Goal: Transaction & Acquisition: Book appointment/travel/reservation

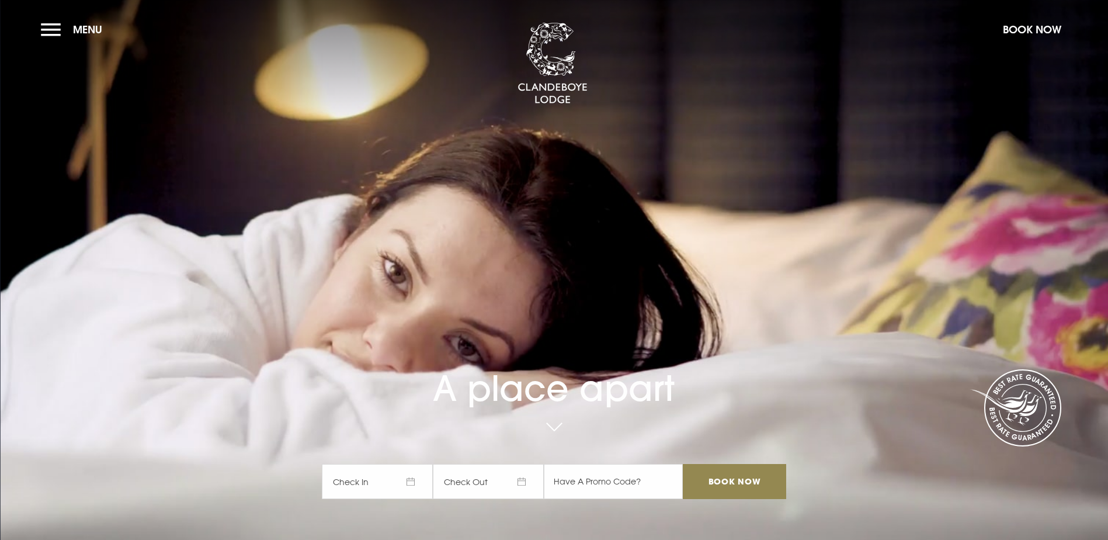
click at [420, 464] on span "Check In" at bounding box center [377, 481] width 111 height 35
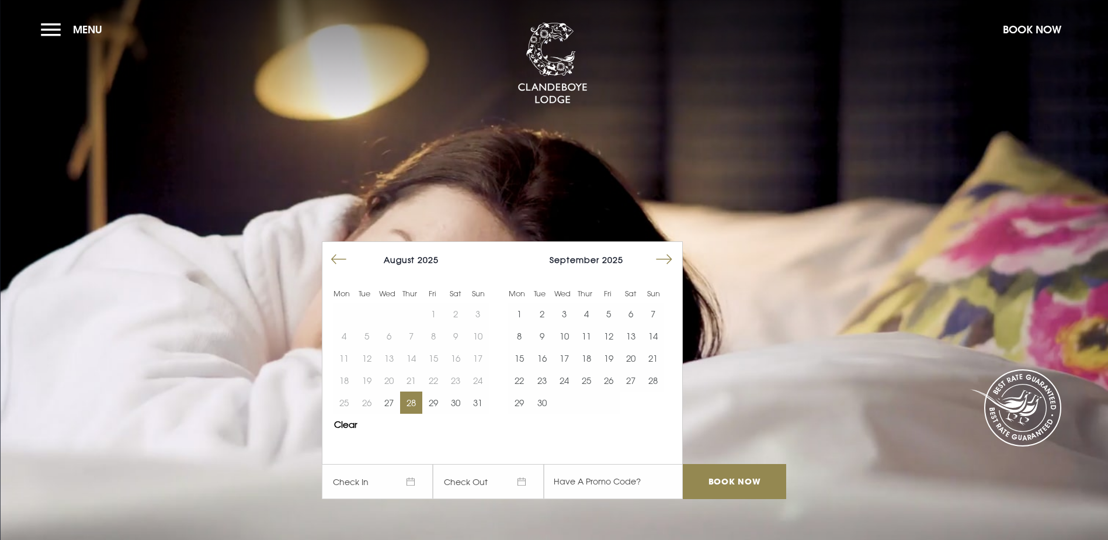
click at [408, 391] on button "28" at bounding box center [411, 402] width 22 height 22
click at [713, 464] on input "Book Now" at bounding box center [734, 481] width 103 height 35
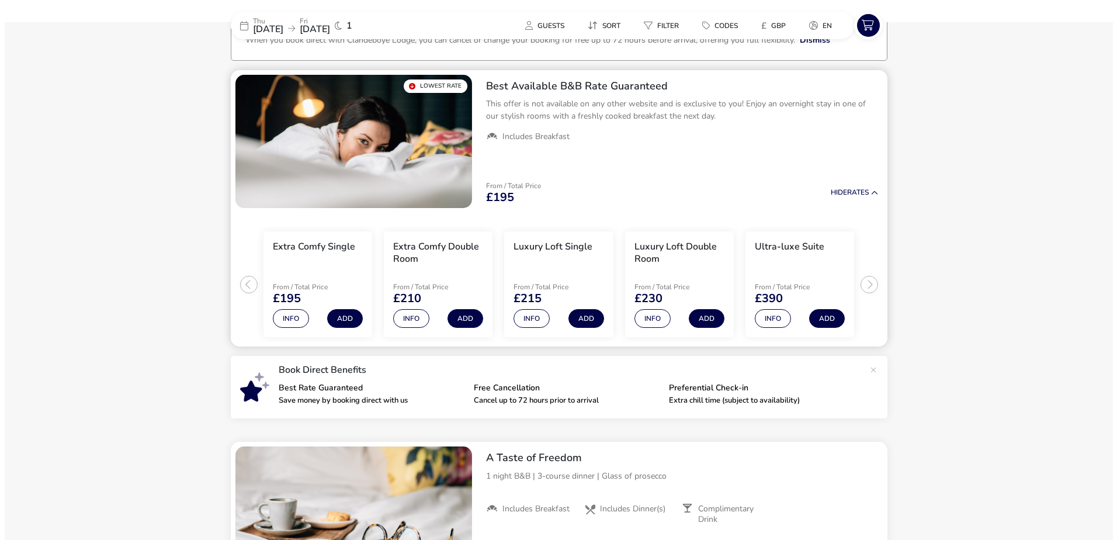
scroll to position [88, 0]
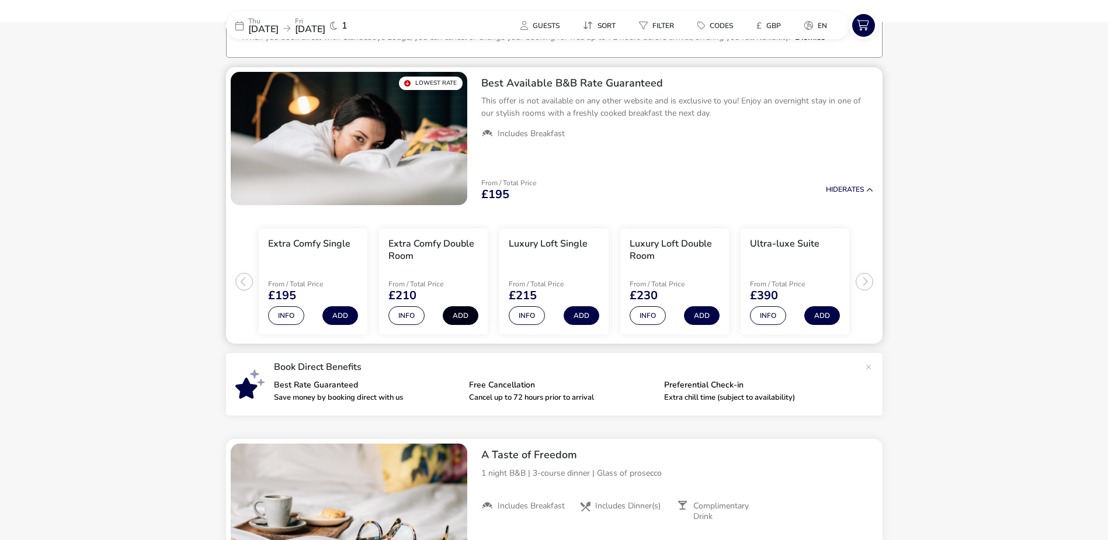
click at [455, 319] on button "Add" at bounding box center [461, 315] width 36 height 19
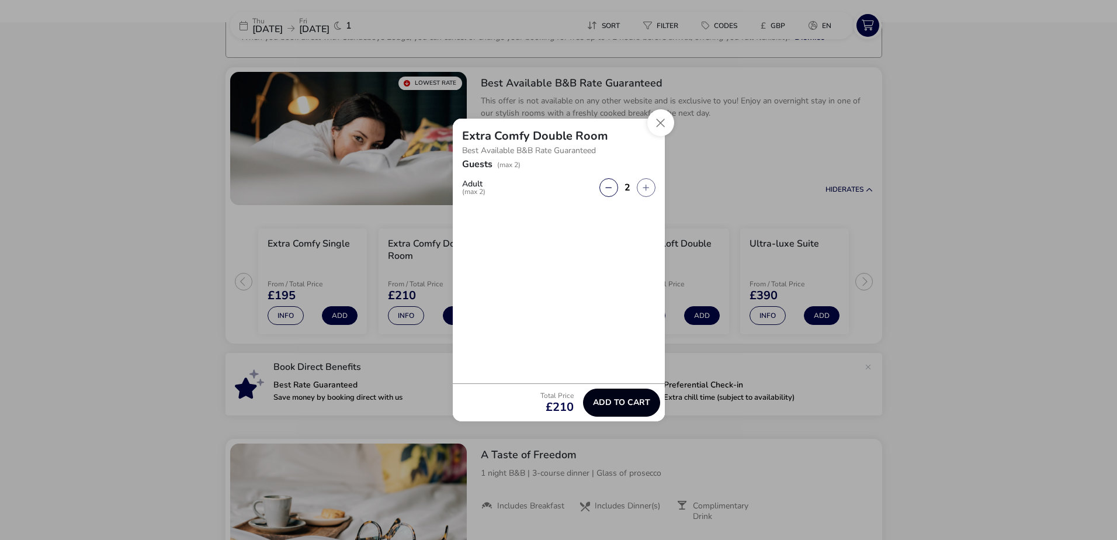
click at [615, 402] on span "Add to cart" at bounding box center [621, 402] width 57 height 9
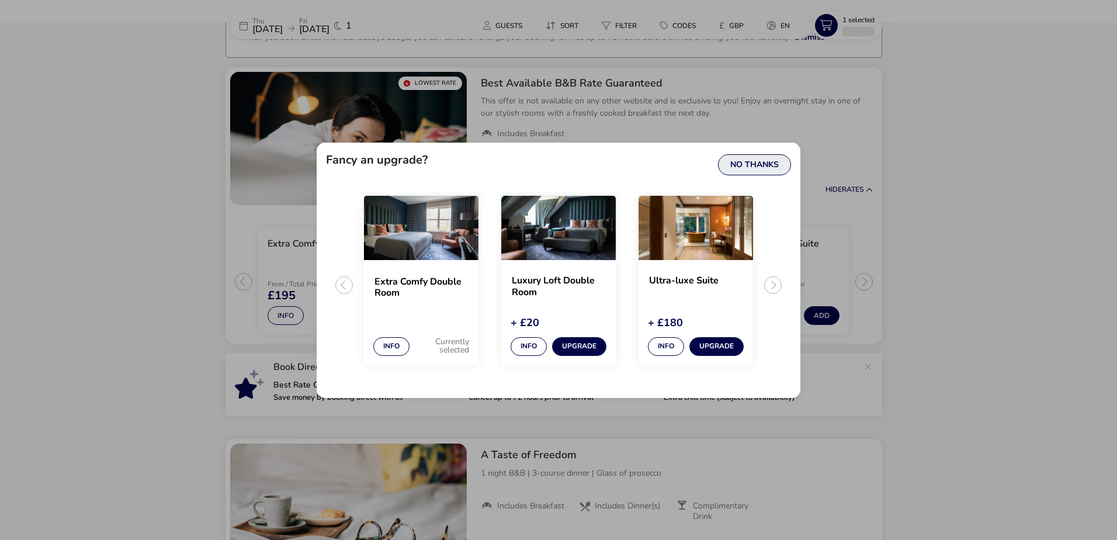
click at [744, 171] on button "No Thanks" at bounding box center [754, 164] width 73 height 21
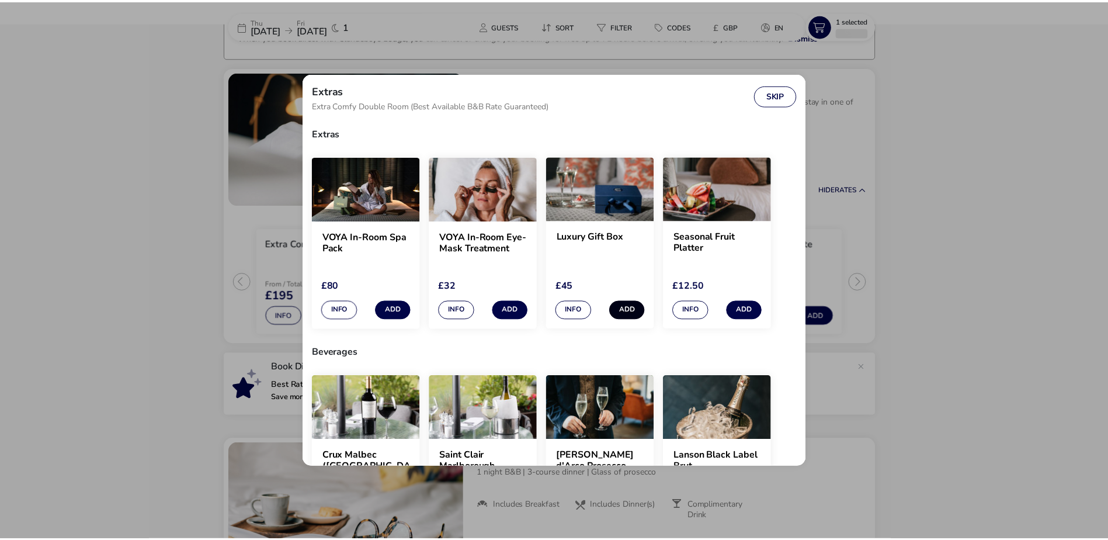
scroll to position [0, 0]
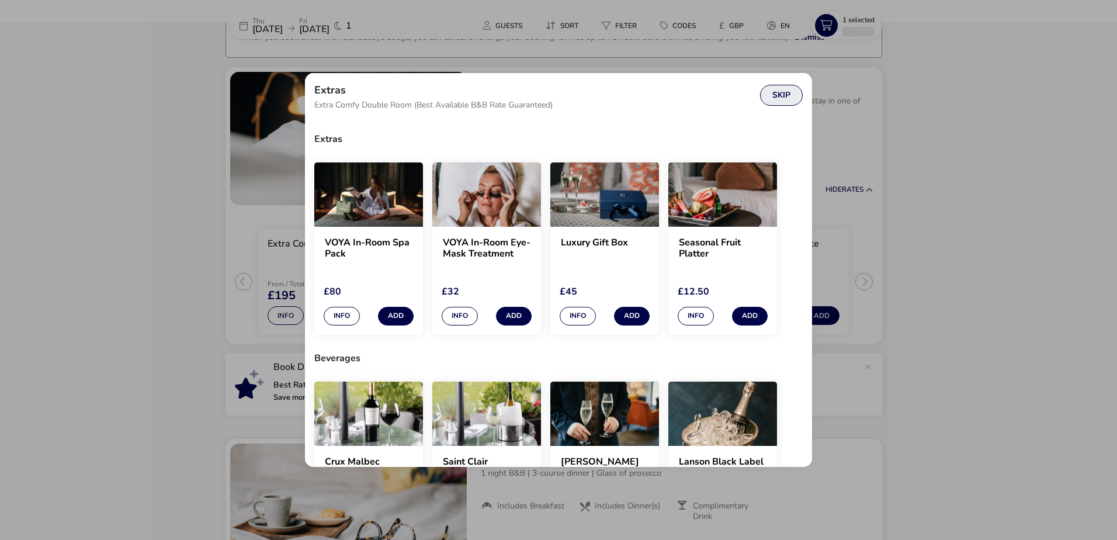
click at [778, 96] on button "Skip" at bounding box center [781, 95] width 43 height 21
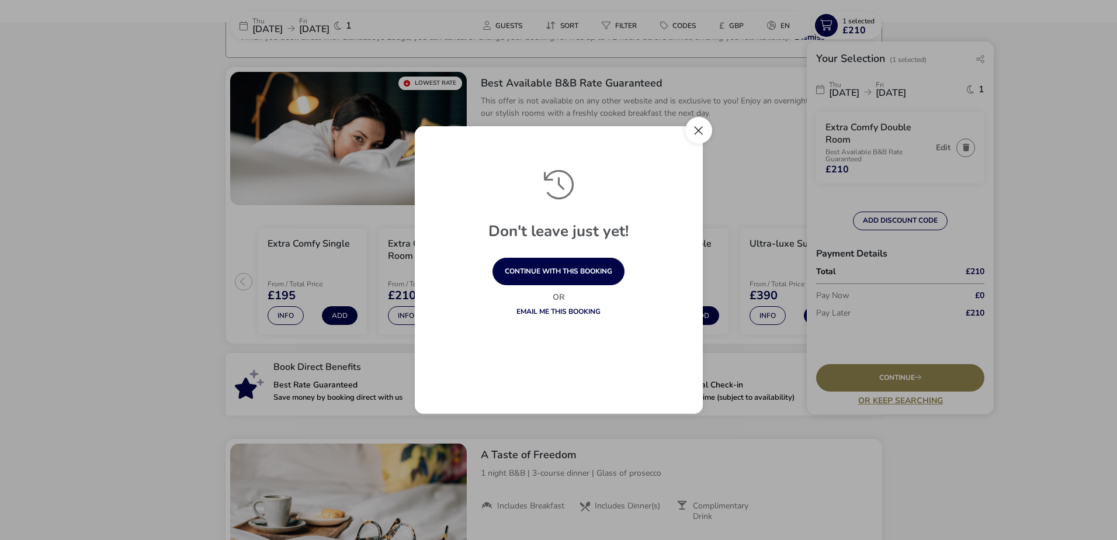
click at [691, 130] on button "Close" at bounding box center [698, 130] width 27 height 27
